Goal: Find specific page/section: Find specific page/section

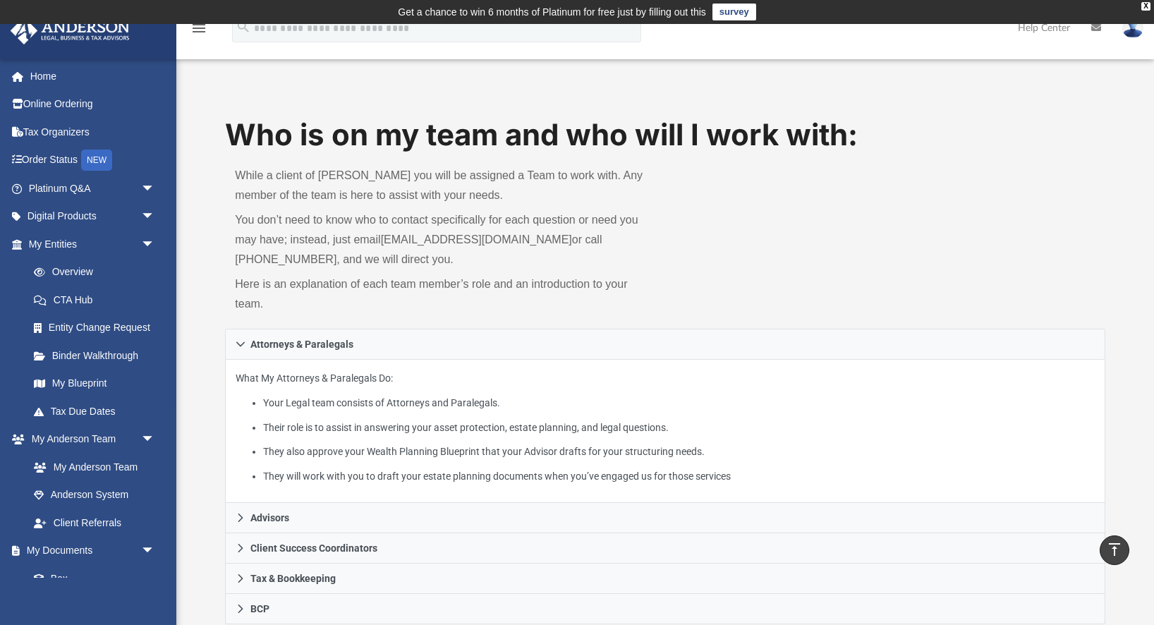
scroll to position [544, 0]
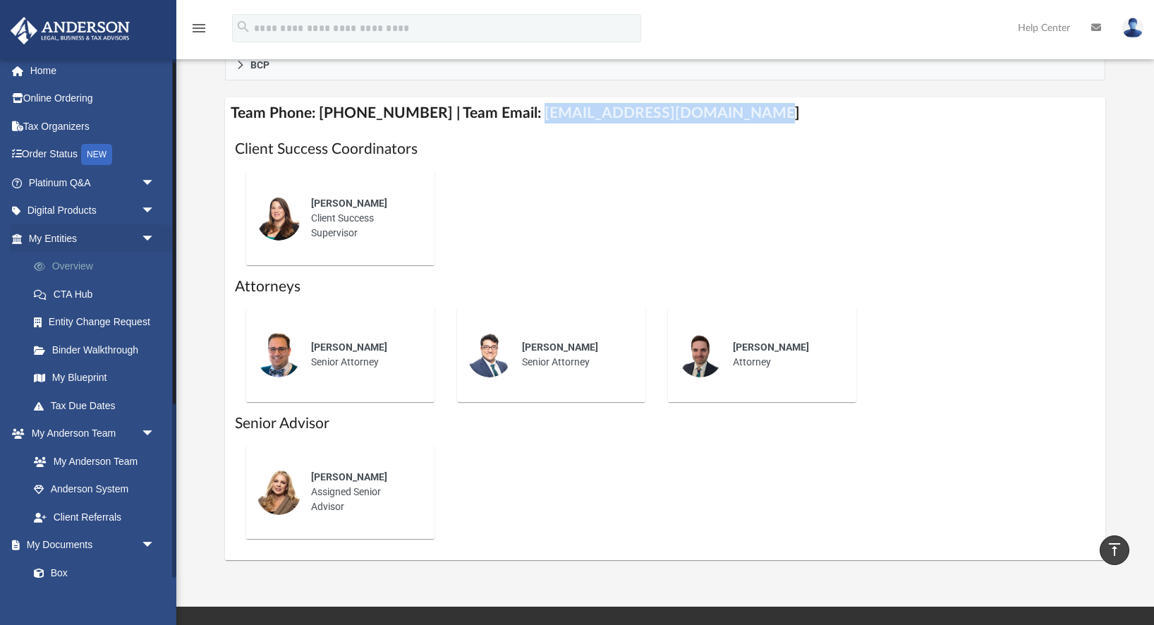
click at [83, 264] on link "Overview" at bounding box center [98, 267] width 157 height 28
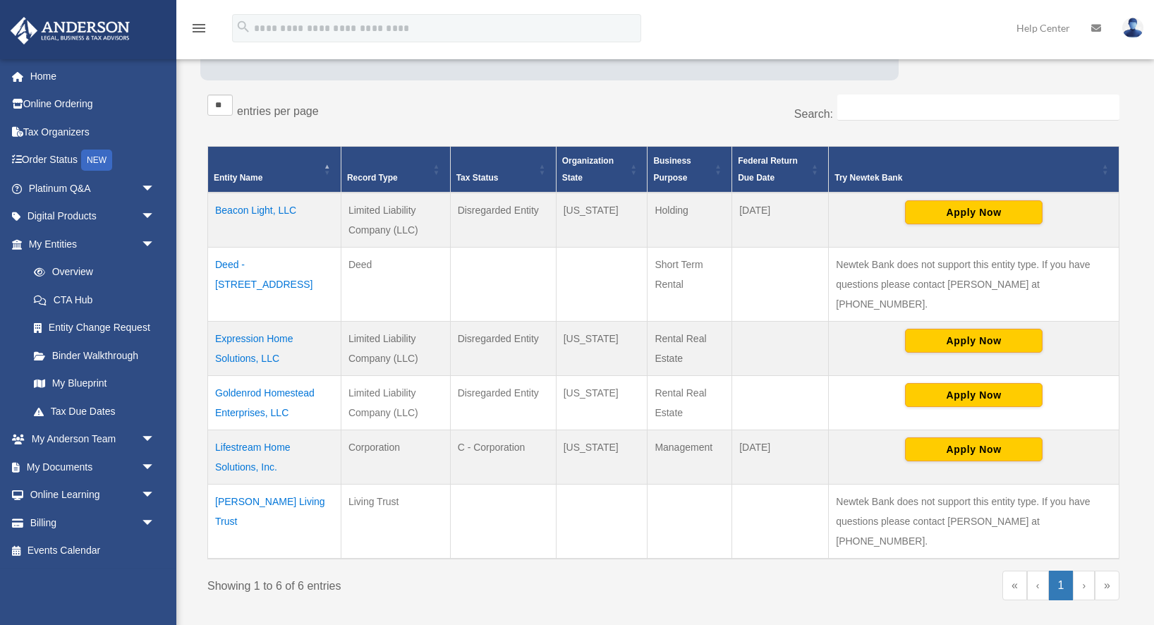
scroll to position [236, 0]
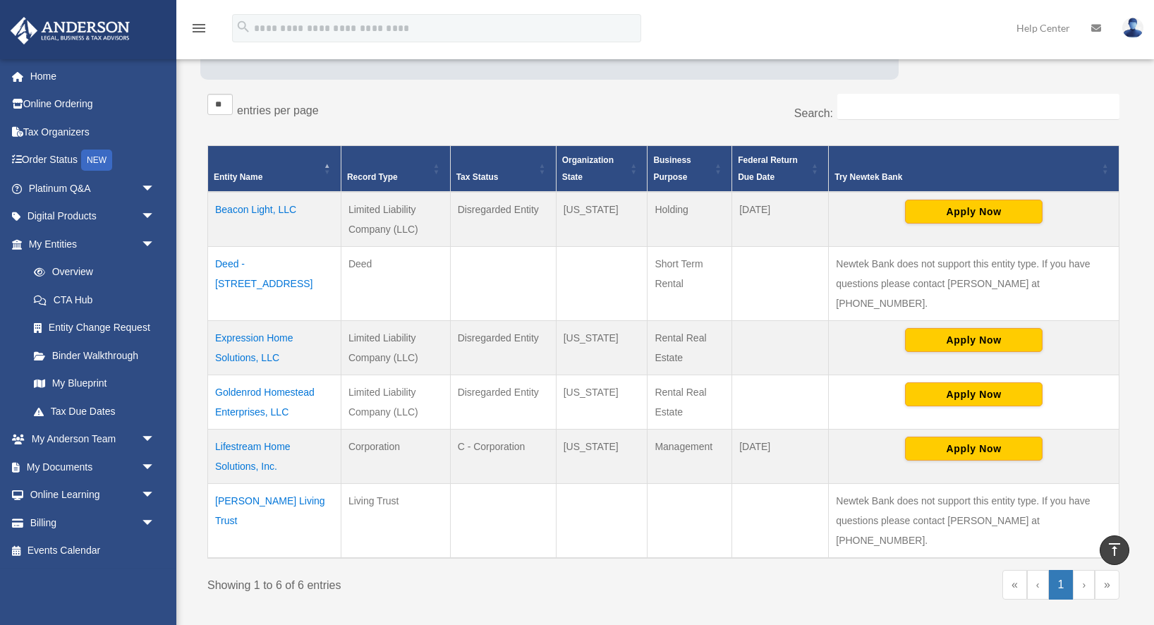
click at [242, 321] on td "Expression Home Solutions, LLC" at bounding box center [274, 348] width 133 height 54
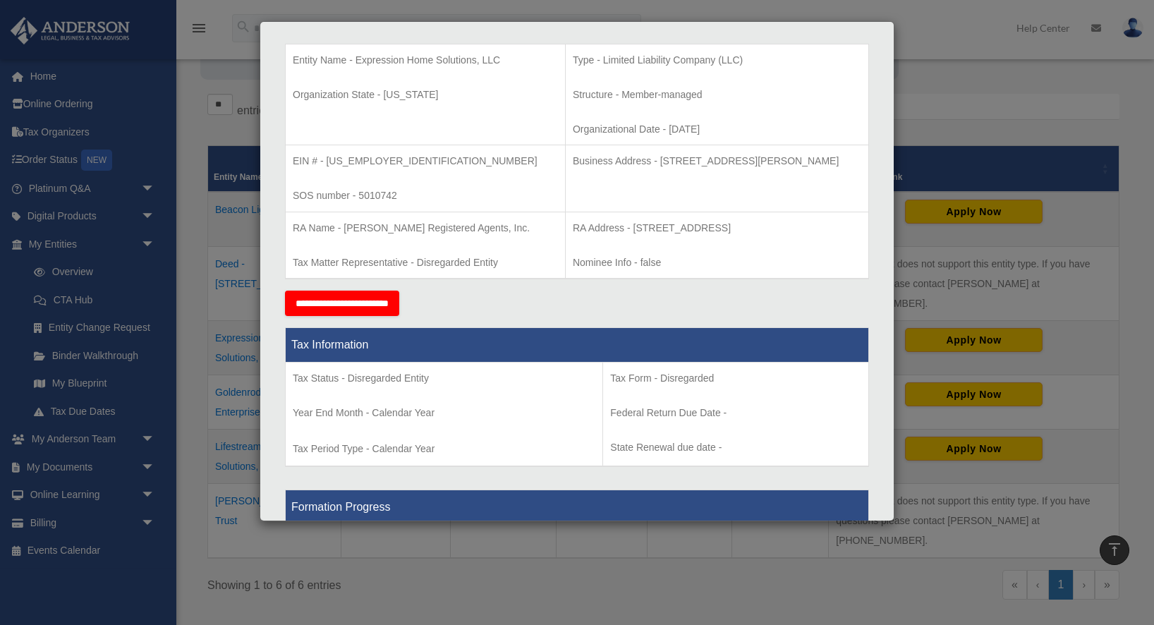
scroll to position [287, 0]
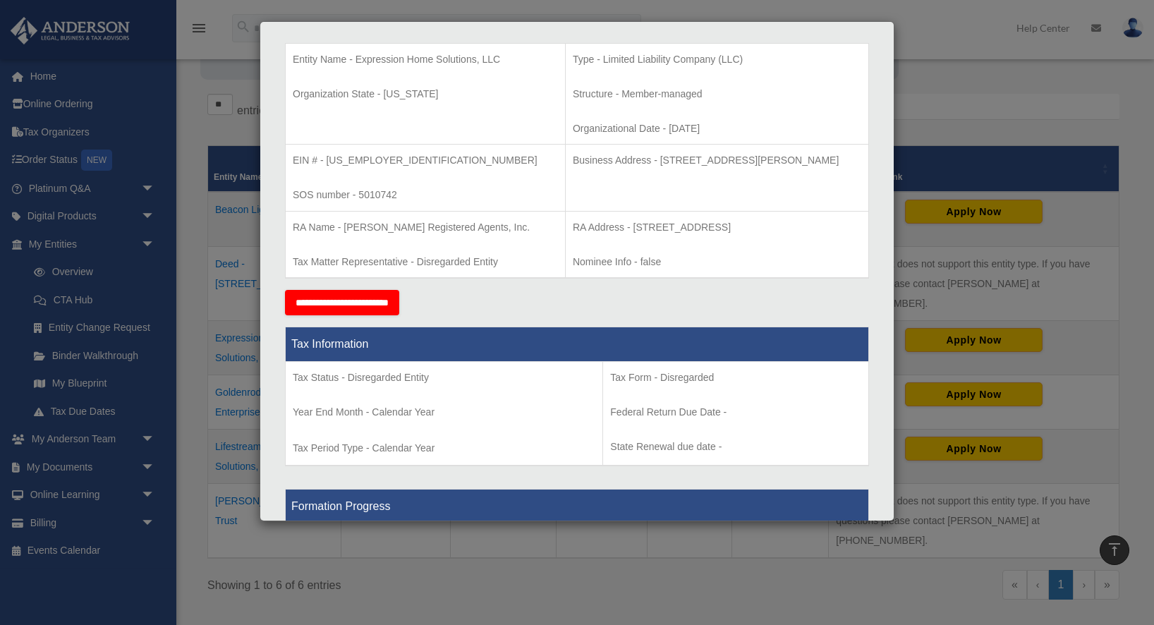
click at [351, 301] on input "**********" at bounding box center [342, 302] width 114 height 25
click at [938, 73] on div "Details × Articles Sent Organizational Date" at bounding box center [577, 312] width 1154 height 625
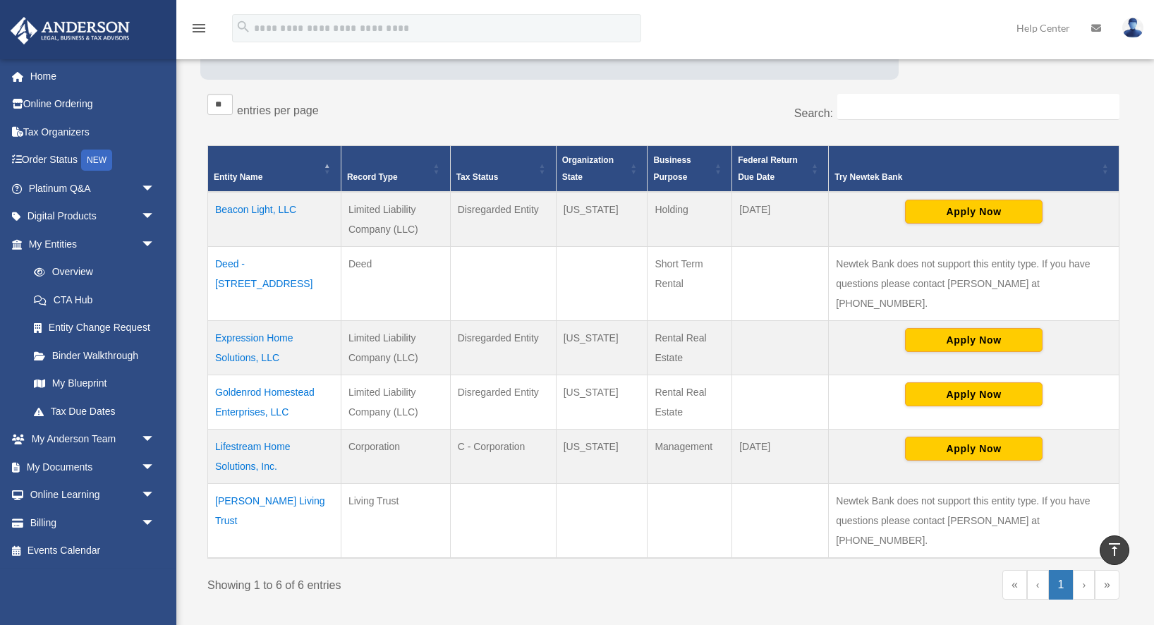
click at [241, 283] on td "Deed - [STREET_ADDRESS]" at bounding box center [274, 284] width 133 height 74
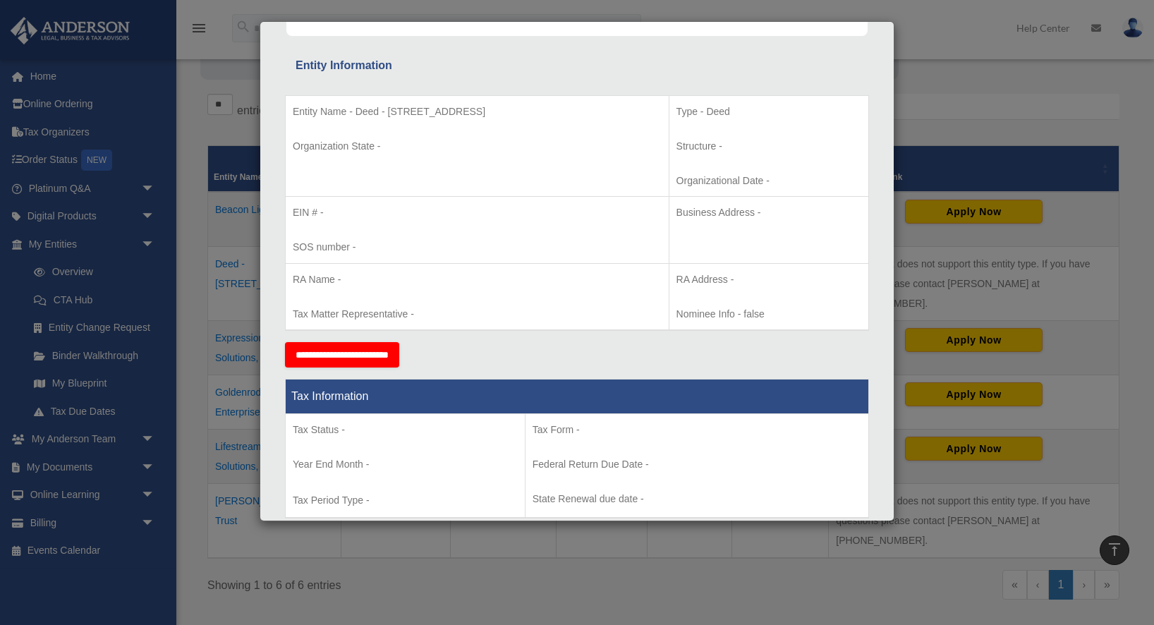
scroll to position [0, 0]
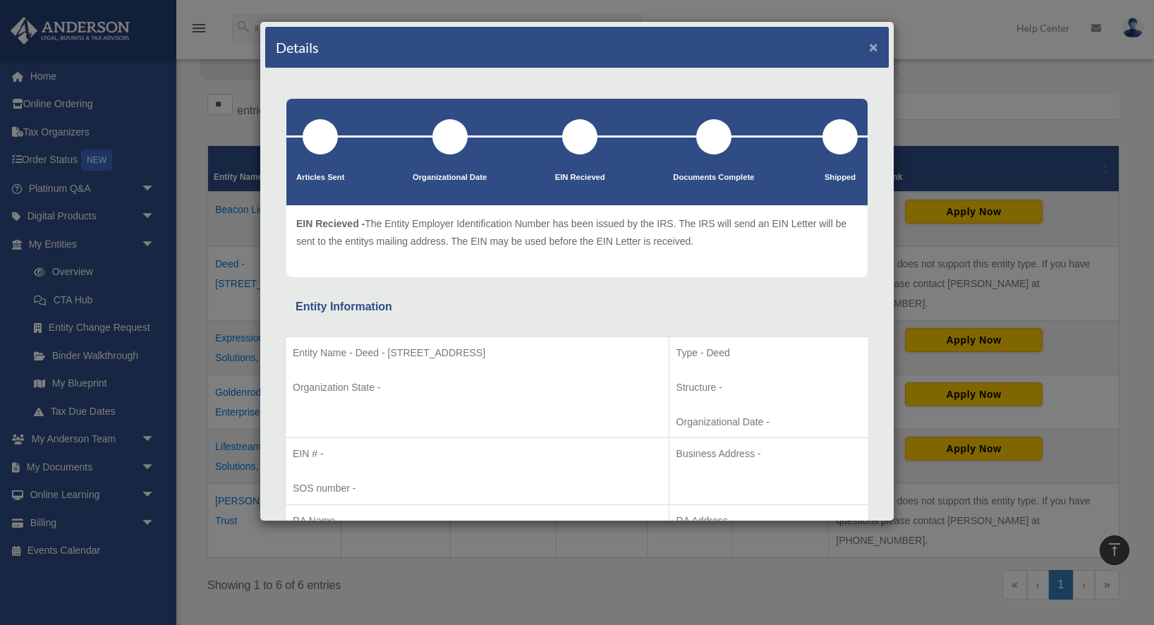
drag, startPoint x: 871, startPoint y: 45, endPoint x: 907, endPoint y: 52, distance: 37.4
click at [874, 45] on button "×" at bounding box center [873, 47] width 9 height 15
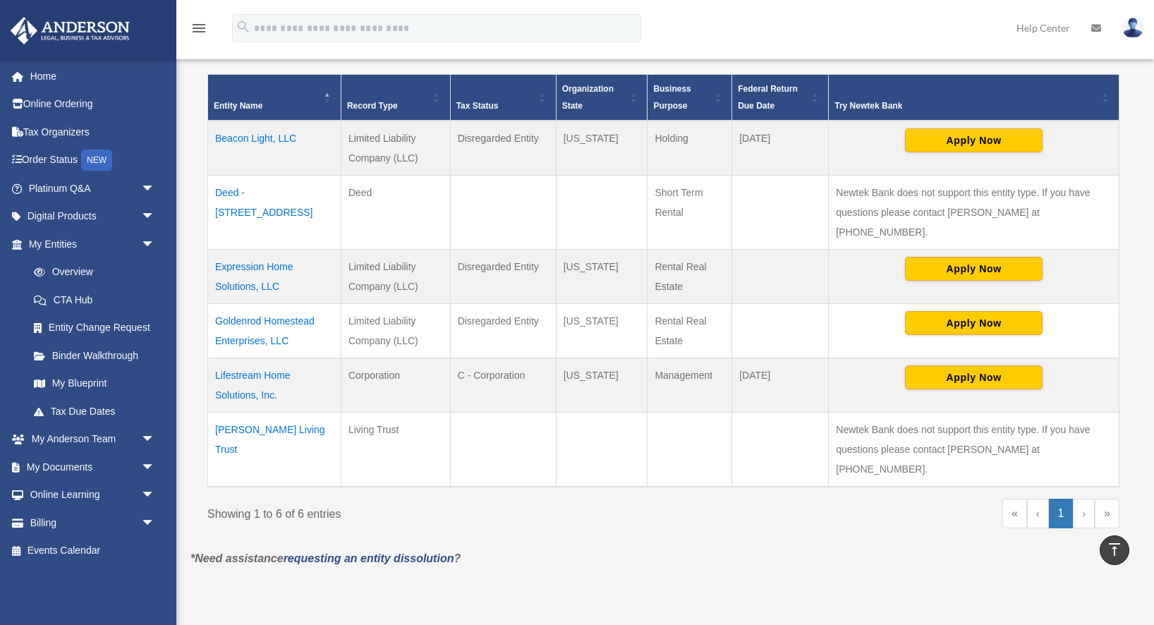
scroll to position [315, 0]
